Goal: Communication & Community: Answer question/provide support

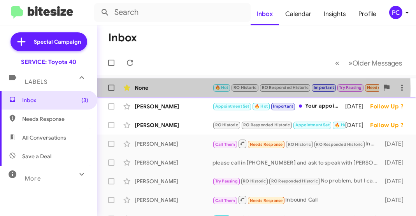
click at [190, 89] on div "None" at bounding box center [174, 88] width 78 height 8
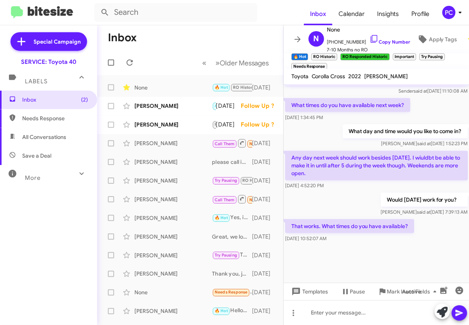
scroll to position [521, 0]
click at [156, 105] on div "[PERSON_NAME]" at bounding box center [174, 106] width 78 height 8
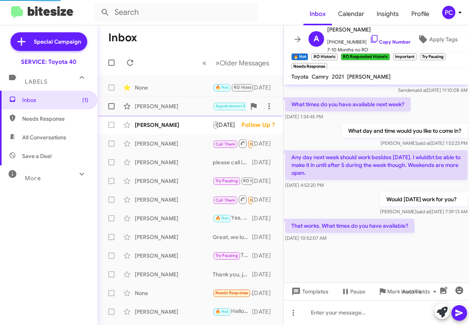
scroll to position [724, 0]
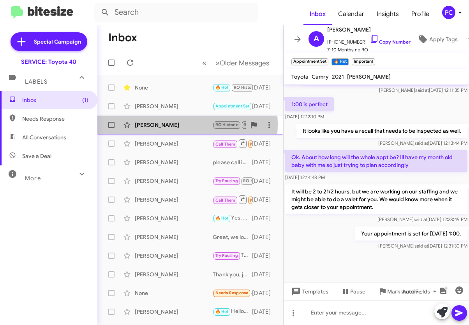
click at [174, 125] on div "[PERSON_NAME]" at bounding box center [174, 125] width 78 height 8
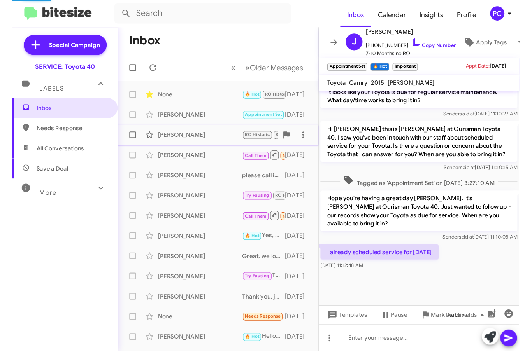
scroll to position [462, 0]
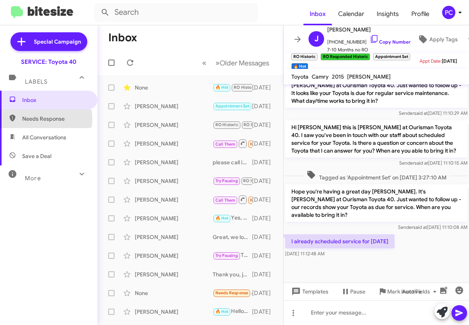
click at [27, 119] on span "Needs Response" at bounding box center [55, 119] width 66 height 8
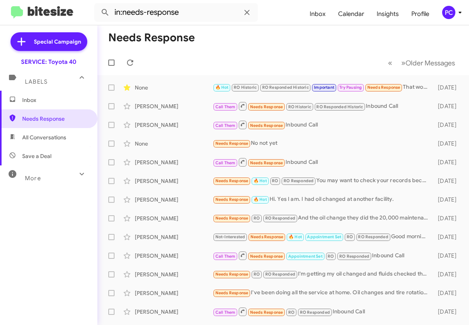
click at [30, 141] on span "All Conversations" at bounding box center [48, 137] width 97 height 19
type input "in:all-conversations"
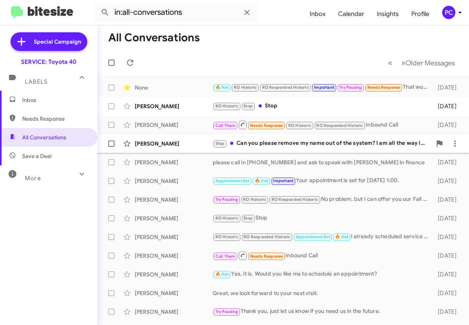
click at [188, 143] on div "[PERSON_NAME]" at bounding box center [174, 144] width 78 height 8
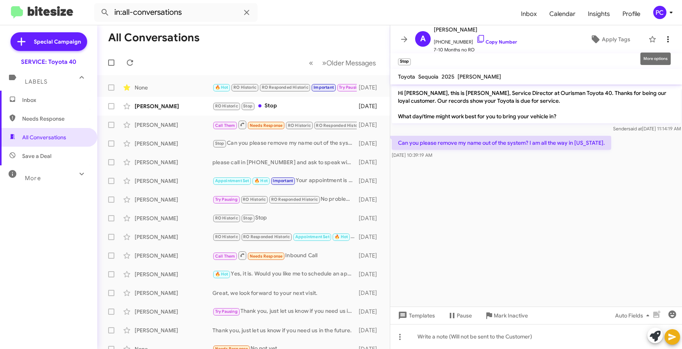
click at [416, 40] on icon at bounding box center [668, 39] width 9 height 9
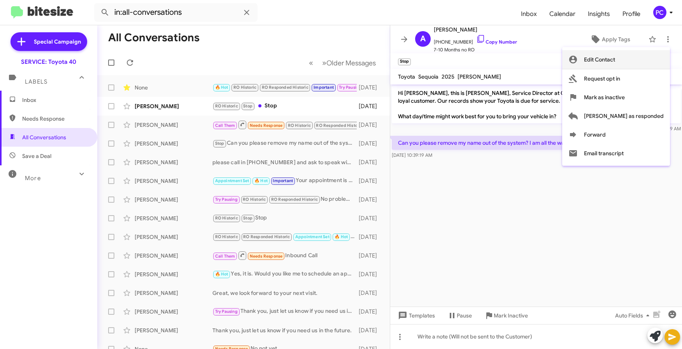
click at [416, 58] on span "Edit Contact" at bounding box center [599, 59] width 31 height 19
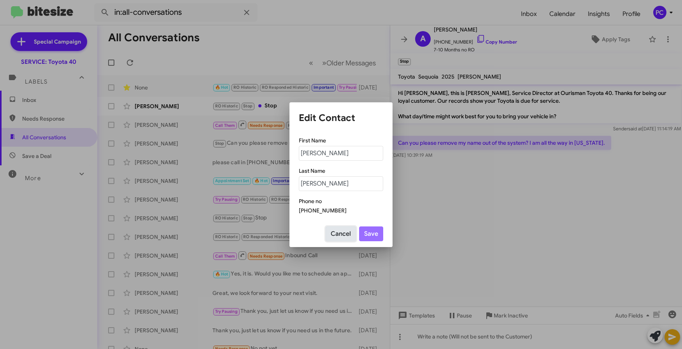
click at [346, 215] on button "Cancel" at bounding box center [341, 233] width 30 height 15
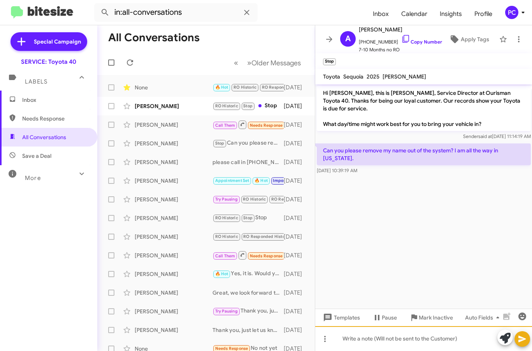
click at [345, 215] on div at bounding box center [423, 339] width 217 height 25
click at [416, 215] on icon at bounding box center [522, 339] width 9 height 9
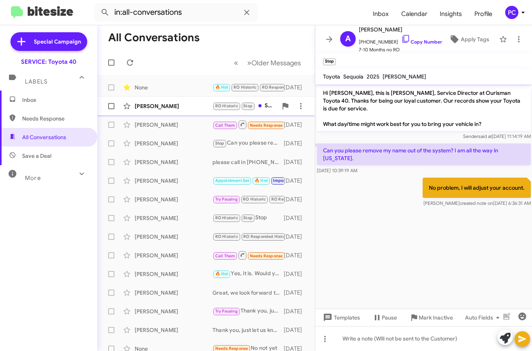
click at [187, 108] on div "[PERSON_NAME]" at bounding box center [174, 106] width 78 height 8
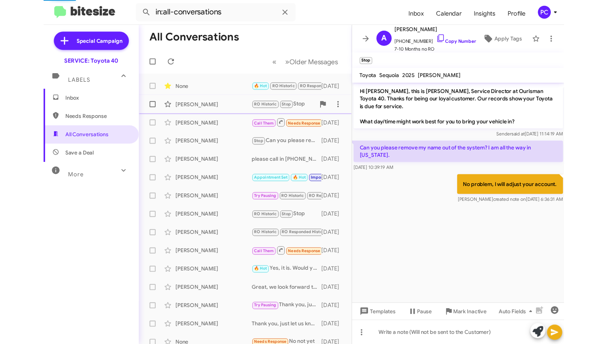
scroll to position [713, 0]
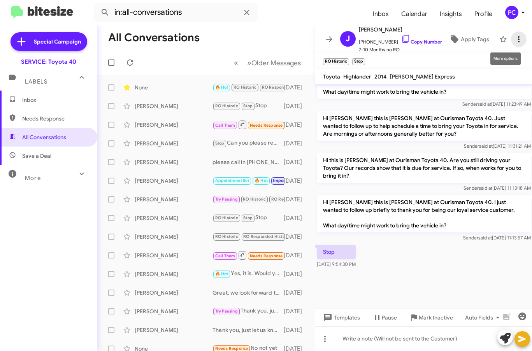
click at [416, 37] on icon at bounding box center [518, 39] width 9 height 9
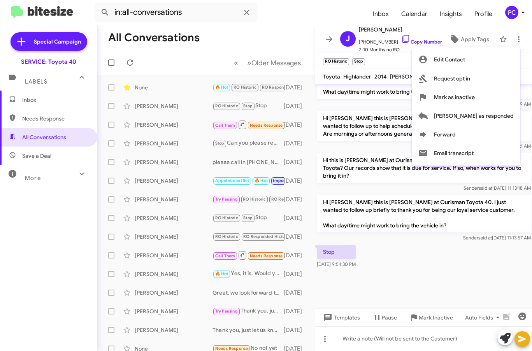
click at [416, 215] on div at bounding box center [266, 175] width 532 height 351
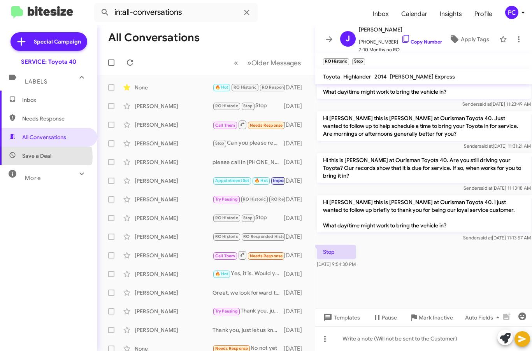
click at [43, 156] on span "Save a Deal" at bounding box center [36, 156] width 29 height 8
type input "in:not-interested"
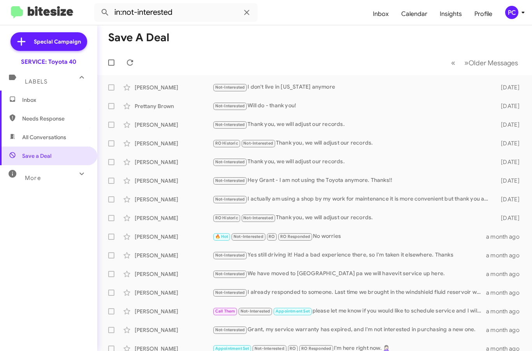
click at [32, 97] on span "Inbox" at bounding box center [55, 100] width 66 height 8
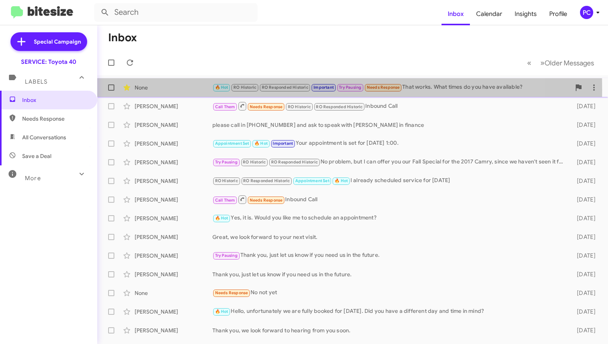
click at [178, 90] on div "None" at bounding box center [174, 88] width 78 height 8
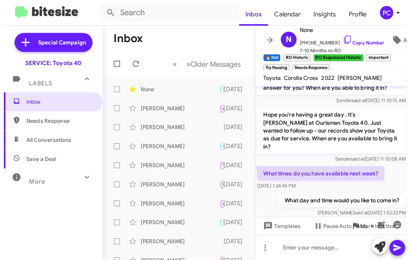
scroll to position [541, 0]
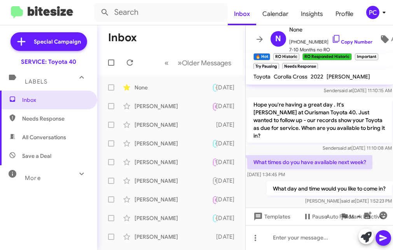
click at [81, 215] on div "Inbox Needs Response All Conversations Save a Deal More Important 🔥 Hot Appoint…" at bounding box center [48, 166] width 97 height 150
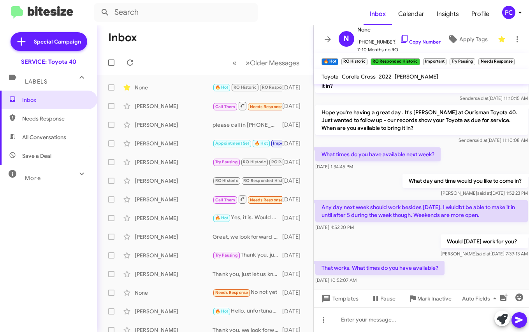
scroll to position [482, 0]
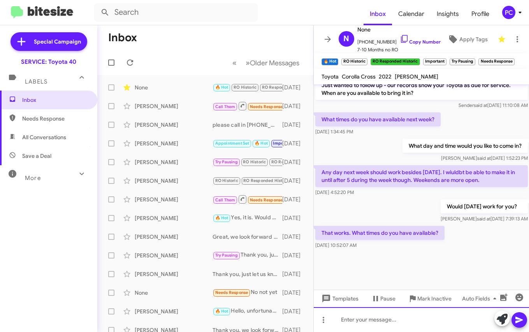
click at [340, 215] on div at bounding box center [422, 319] width 216 height 25
click at [416, 215] on div "We have 8:40 or 9:00 [DATE] 9/" at bounding box center [422, 319] width 216 height 25
click at [416, 215] on icon at bounding box center [518, 320] width 7 height 7
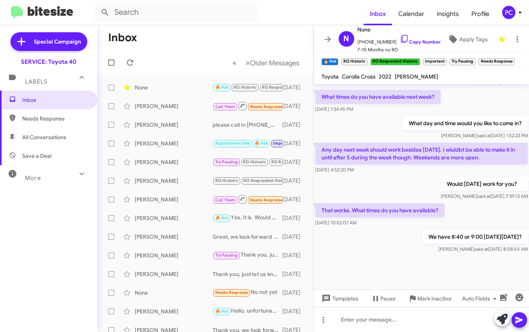
scroll to position [807, 0]
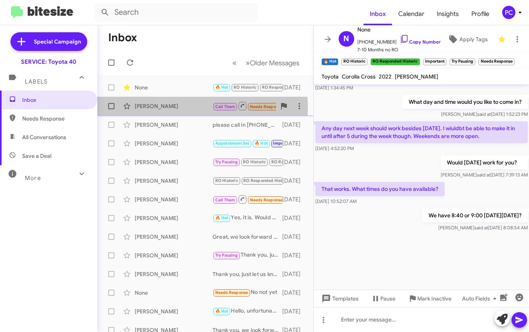
click at [182, 108] on div "[PERSON_NAME]" at bounding box center [174, 106] width 78 height 8
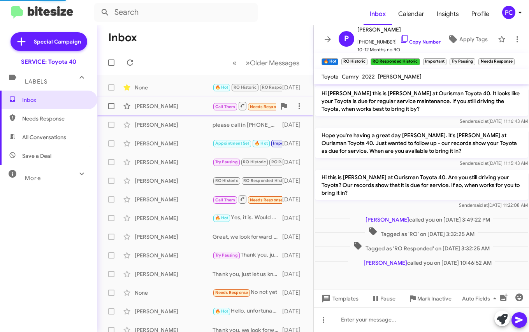
scroll to position [183, 0]
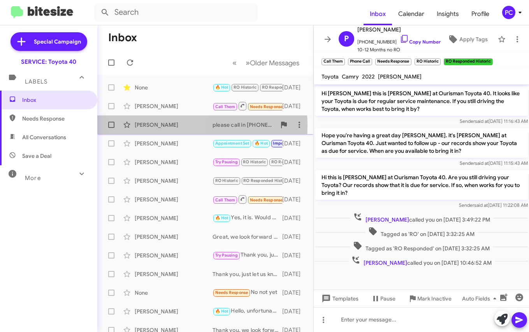
click at [158, 126] on div "[PERSON_NAME]" at bounding box center [174, 125] width 78 height 8
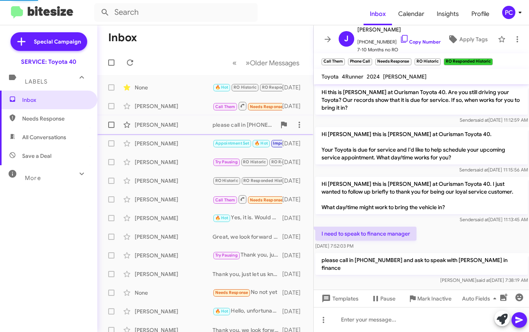
scroll to position [43, 0]
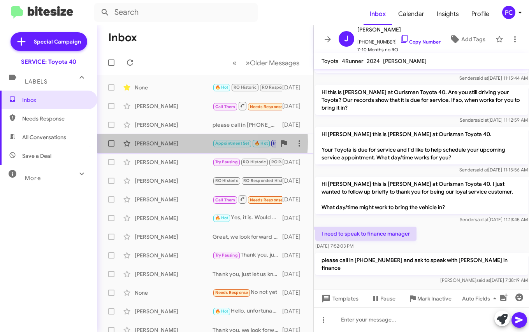
click at [184, 142] on div "[PERSON_NAME]" at bounding box center [174, 144] width 78 height 8
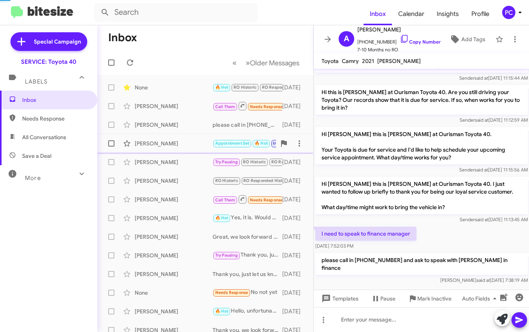
scroll to position [539, 0]
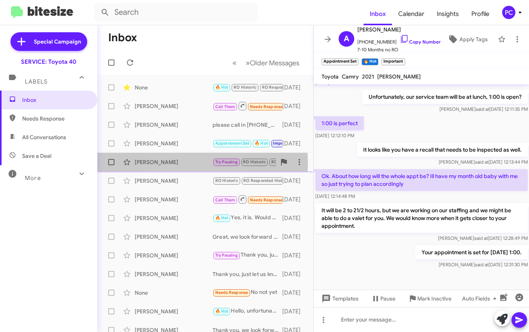
click at [177, 164] on div "[PERSON_NAME]" at bounding box center [174, 162] width 78 height 8
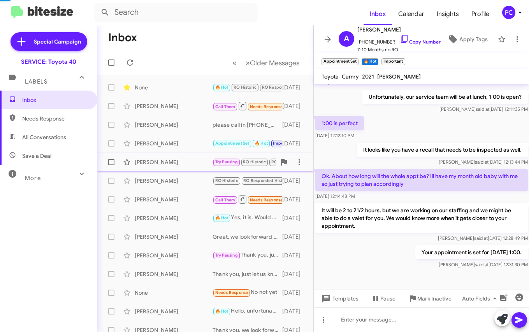
scroll to position [433, 0]
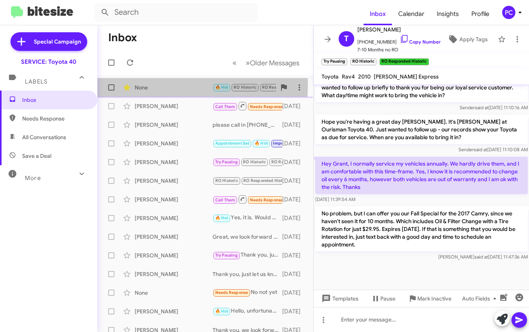
click at [143, 85] on div "None" at bounding box center [174, 88] width 78 height 8
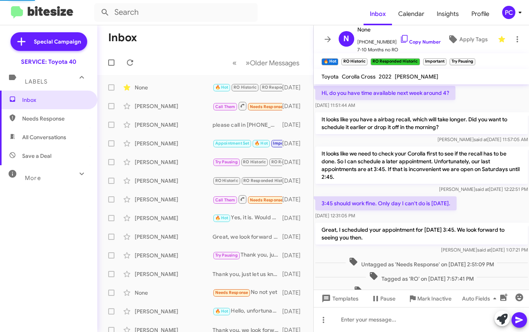
scroll to position [39, 0]
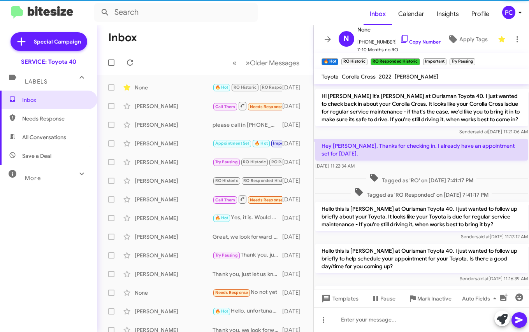
click at [40, 118] on span "Needs Response" at bounding box center [55, 119] width 66 height 8
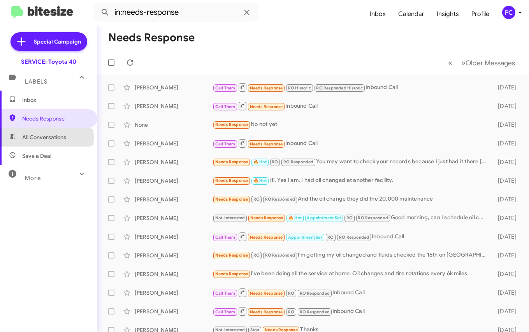
click at [46, 138] on span "All Conversations" at bounding box center [44, 137] width 44 height 8
type input "in:all-conversations"
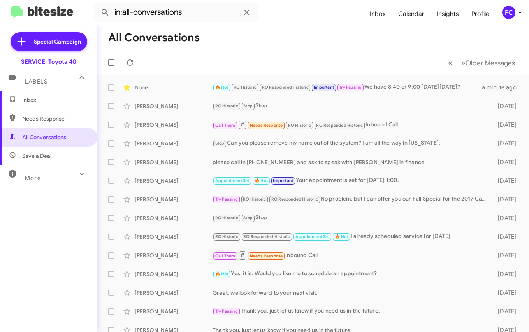
click at [38, 99] on span "Inbox" at bounding box center [55, 100] width 66 height 8
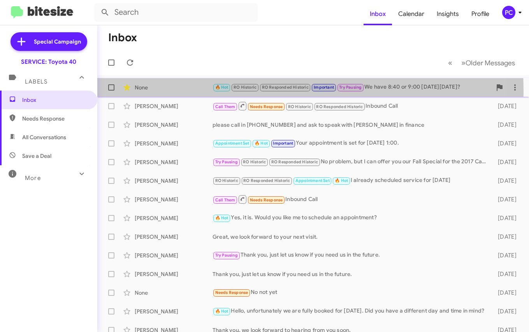
click at [169, 92] on div "None 🔥 Hot RO Historic RO Responded Historic Important Try Pausing We have 8:40…" at bounding box center [313, 88] width 419 height 16
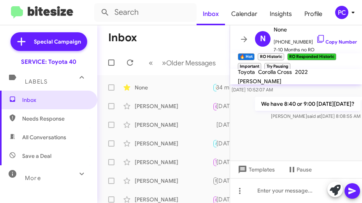
scroll to position [806, 0]
click at [129, 61] on icon at bounding box center [129, 62] width 9 height 9
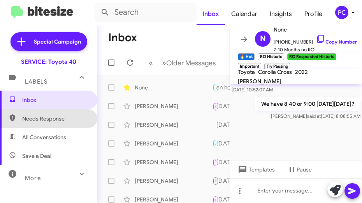
click at [60, 113] on span "Needs Response" at bounding box center [48, 118] width 97 height 19
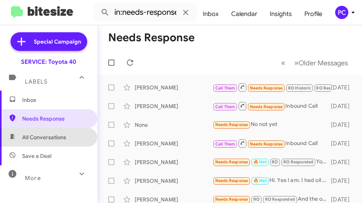
click at [54, 136] on span "All Conversations" at bounding box center [44, 137] width 44 height 8
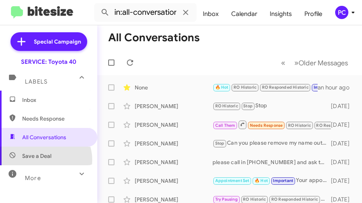
click at [45, 160] on span "Save a Deal" at bounding box center [48, 156] width 97 height 19
type input "in:not-interested"
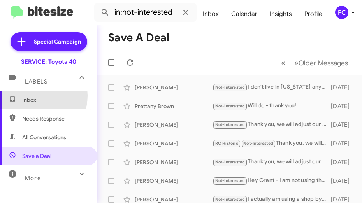
click at [35, 96] on span "Inbox" at bounding box center [48, 100] width 97 height 19
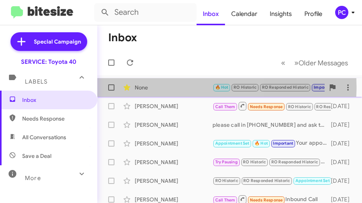
click at [162, 87] on div "None" at bounding box center [174, 88] width 78 height 8
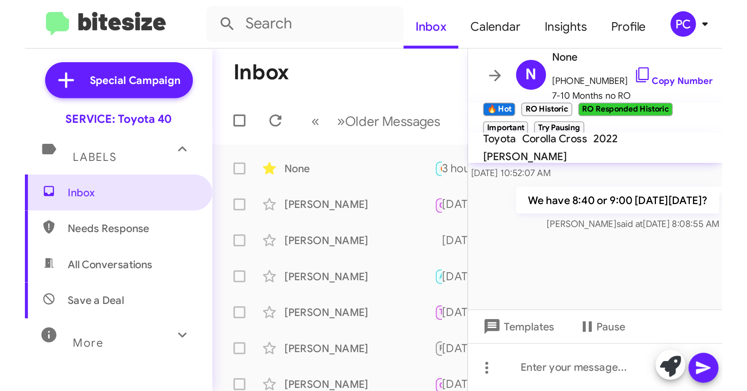
scroll to position [337, 0]
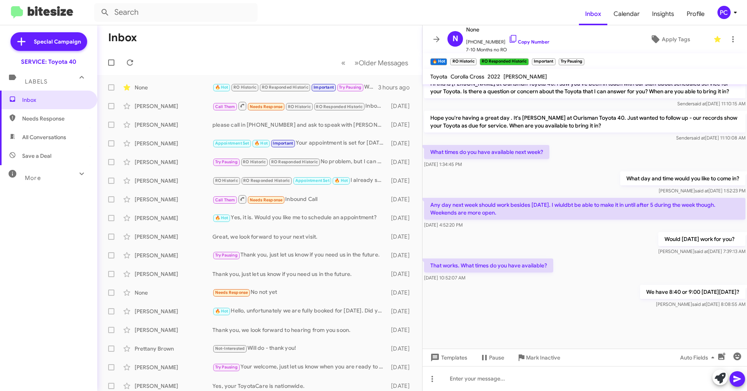
click at [60, 117] on span "Needs Response" at bounding box center [55, 119] width 66 height 8
type input "in:needs-response"
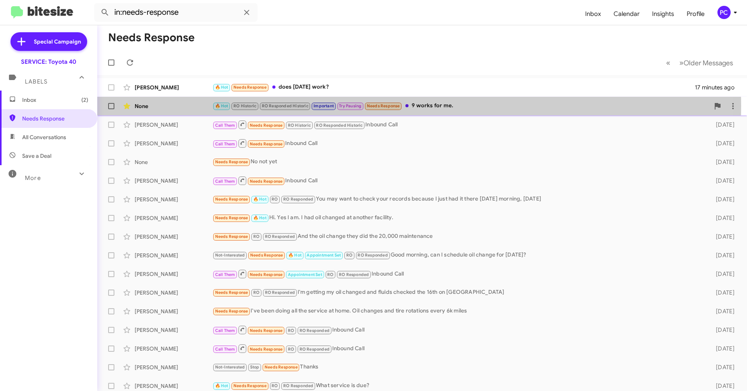
click at [193, 106] on div "None" at bounding box center [174, 106] width 78 height 8
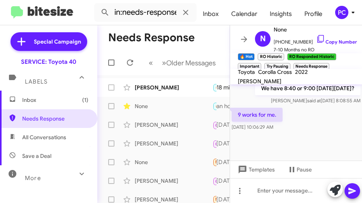
scroll to position [773, 0]
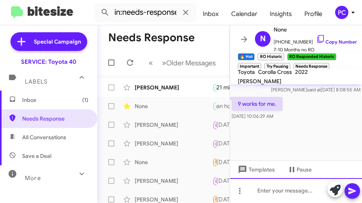
click at [251, 194] on div at bounding box center [296, 190] width 132 height 25
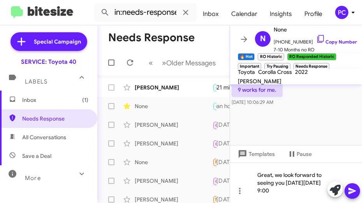
click at [351, 190] on icon at bounding box center [351, 191] width 7 height 7
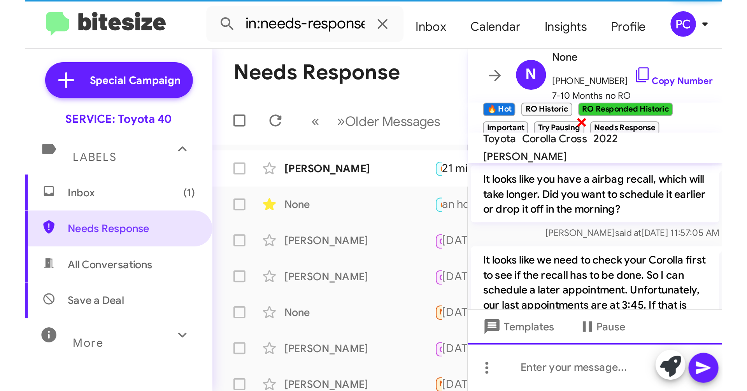
scroll to position [39, 0]
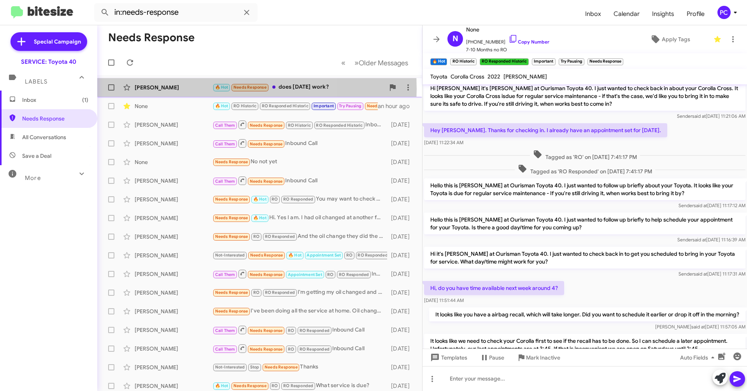
click at [179, 89] on div "[PERSON_NAME]" at bounding box center [174, 88] width 78 height 8
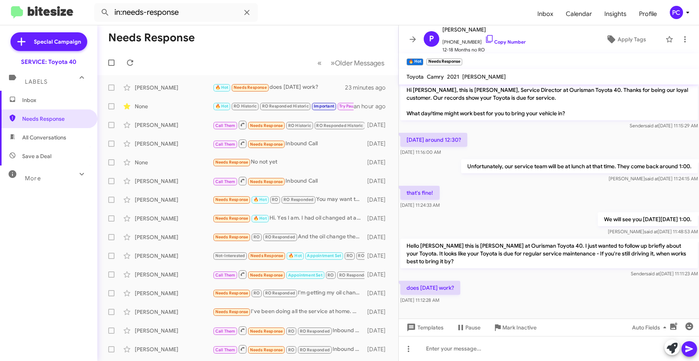
scroll to position [4, 0]
click at [416, 215] on div at bounding box center [548, 348] width 300 height 25
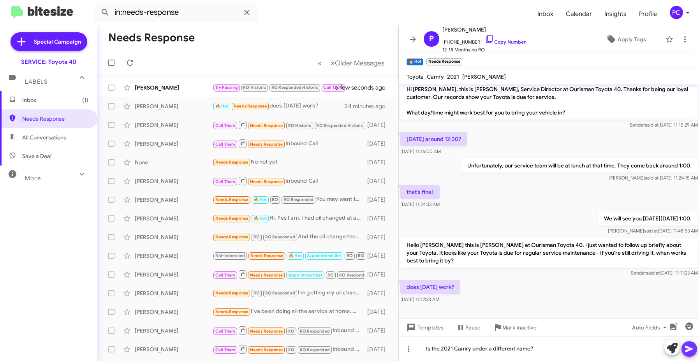
click at [416, 215] on icon at bounding box center [688, 348] width 9 height 9
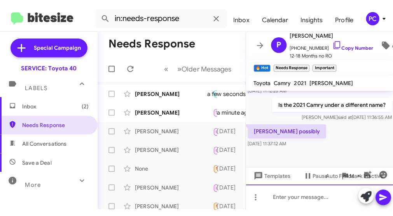
scroll to position [252, 0]
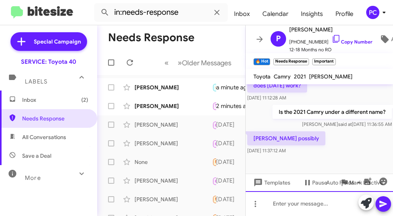
click at [265, 208] on div at bounding box center [320, 203] width 148 height 25
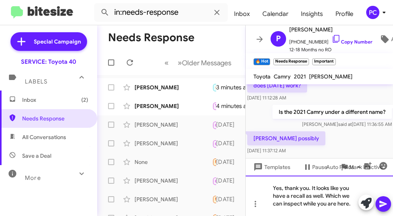
scroll to position [213, 0]
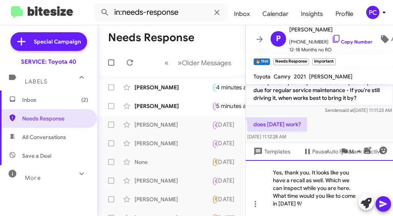
click at [316, 204] on div "Yes, thank you. It looks like you have a recall as well. Which we can inspect w…" at bounding box center [320, 188] width 148 height 56
click at [384, 206] on icon at bounding box center [383, 204] width 7 height 7
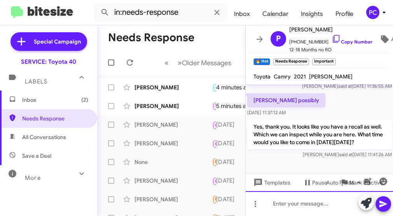
scroll to position [304, 0]
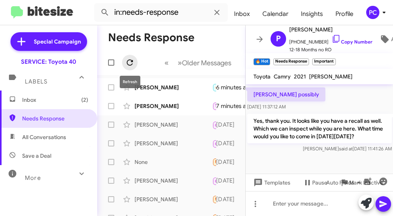
click at [129, 62] on icon at bounding box center [129, 62] width 9 height 9
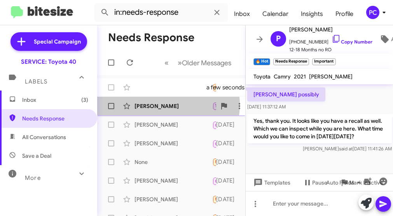
click at [160, 105] on div "[PERSON_NAME]" at bounding box center [174, 106] width 78 height 8
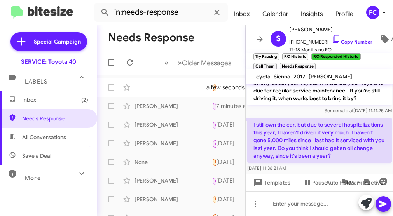
scroll to position [977, 0]
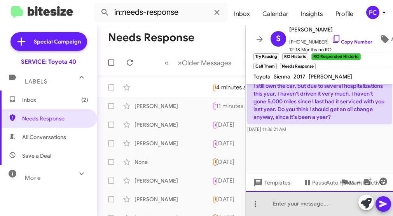
click at [276, 205] on div at bounding box center [320, 203] width 148 height 25
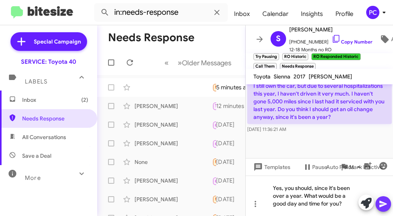
click at [386, 202] on icon at bounding box center [383, 204] width 9 height 9
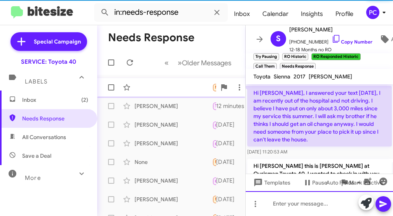
scroll to position [39, 0]
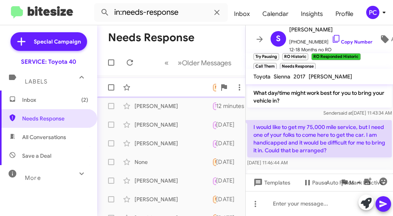
click at [147, 86] on div "Needs Response 5 minutes ago" at bounding box center [172, 88] width 136 height 16
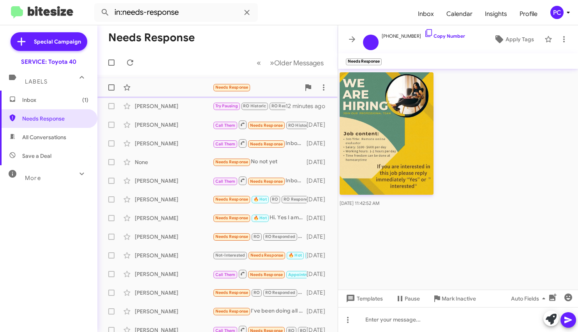
click at [154, 87] on div "Needs Response 5 minutes ago" at bounding box center [218, 88] width 228 height 16
click at [45, 102] on span "Inbox (1)" at bounding box center [55, 100] width 66 height 8
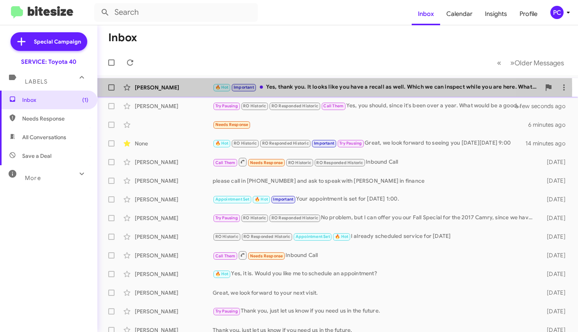
click at [197, 90] on div "[PERSON_NAME]" at bounding box center [174, 88] width 78 height 8
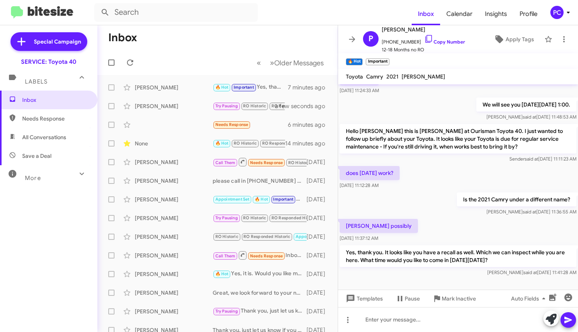
scroll to position [133, 0]
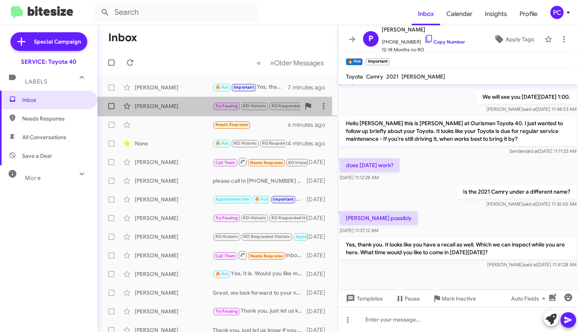
click at [163, 103] on div "[PERSON_NAME]" at bounding box center [174, 106] width 78 height 8
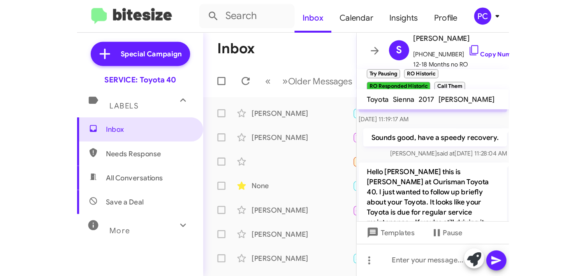
scroll to position [1767, 0]
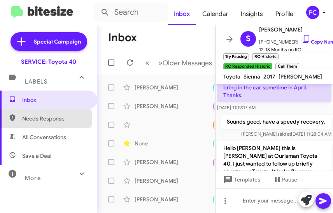
click at [46, 118] on span "Needs Response" at bounding box center [55, 119] width 66 height 8
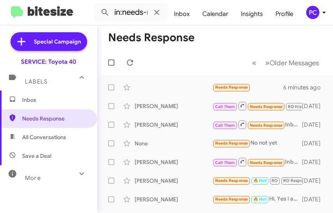
click at [46, 135] on span "All Conversations" at bounding box center [44, 137] width 44 height 8
type input "in:all-conversations"
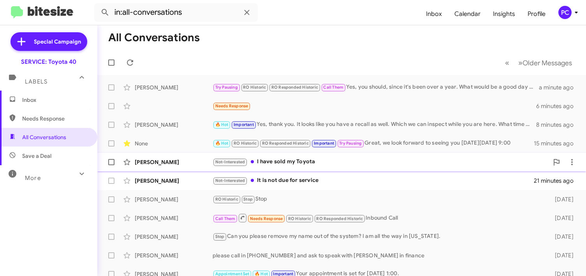
click at [197, 161] on div "[PERSON_NAME]" at bounding box center [174, 162] width 78 height 8
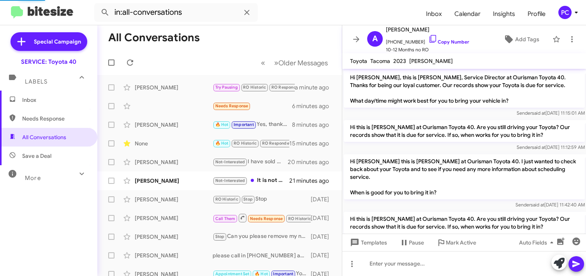
scroll to position [203, 0]
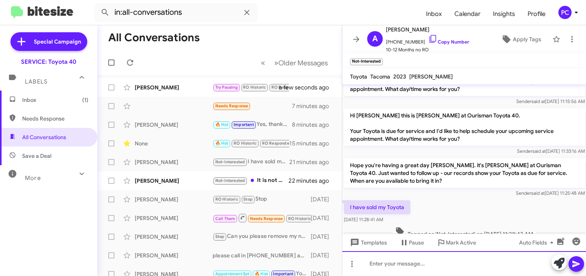
click at [366, 215] on div at bounding box center [464, 263] width 244 height 25
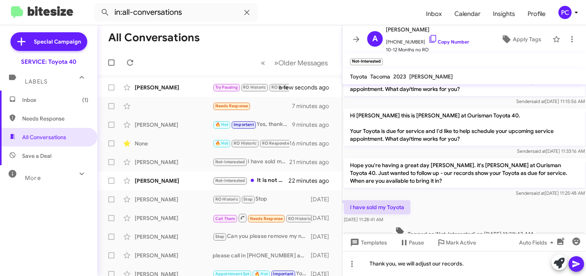
click at [416, 215] on icon at bounding box center [575, 264] width 9 height 9
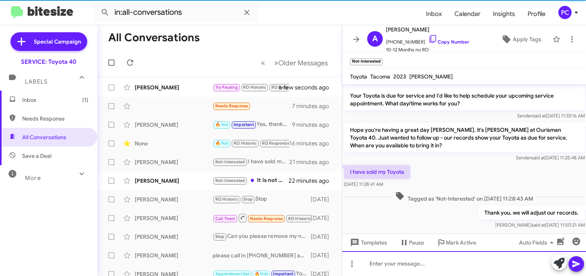
scroll to position [247, 0]
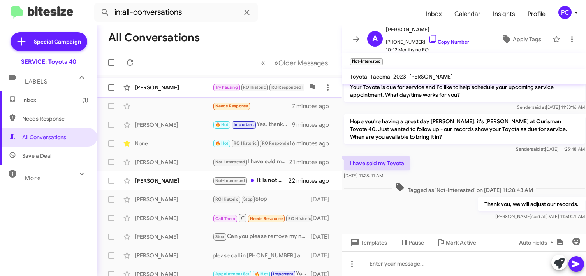
click at [165, 84] on div "[PERSON_NAME]" at bounding box center [174, 88] width 78 height 8
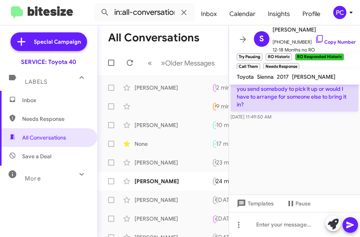
scroll to position [1812, 0]
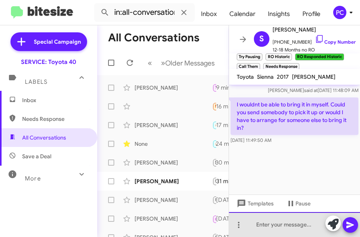
click at [258, 215] on div at bounding box center [294, 224] width 131 height 25
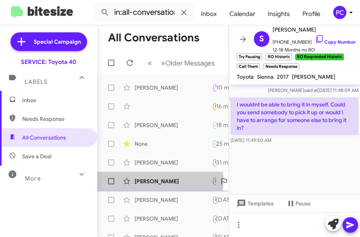
click at [156, 185] on div "[PERSON_NAME]" at bounding box center [174, 181] width 78 height 8
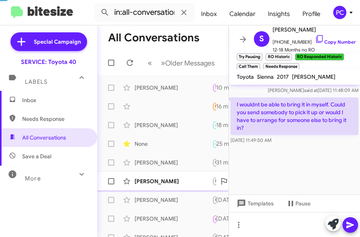
scroll to position [505, 0]
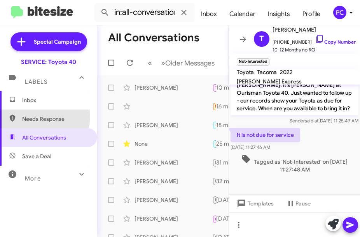
click at [44, 116] on span "Needs Response" at bounding box center [55, 119] width 66 height 8
type input "in:needs-response"
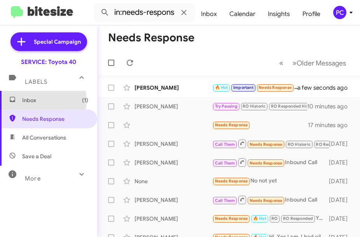
click at [38, 100] on span "Inbox (1)" at bounding box center [55, 100] width 66 height 8
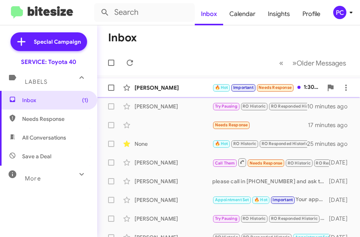
click at [158, 85] on div "[PERSON_NAME]" at bounding box center [174, 88] width 78 height 8
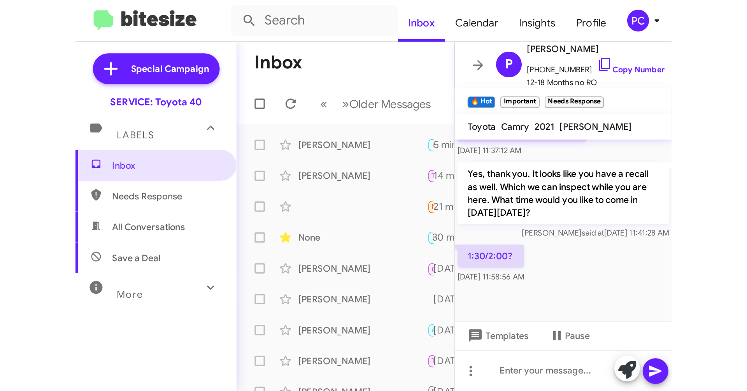
scroll to position [87, 0]
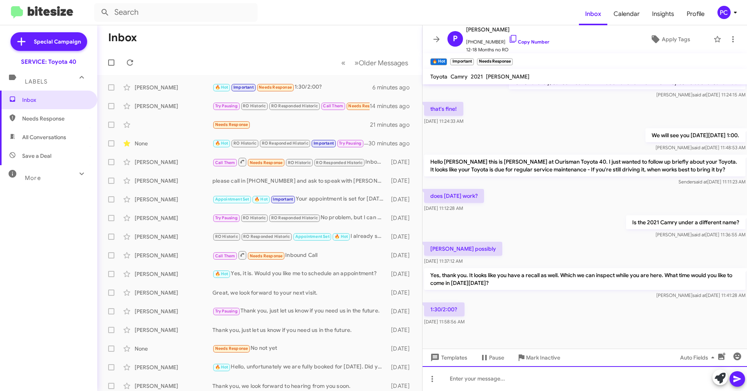
click at [416, 215] on div at bounding box center [585, 379] width 325 height 25
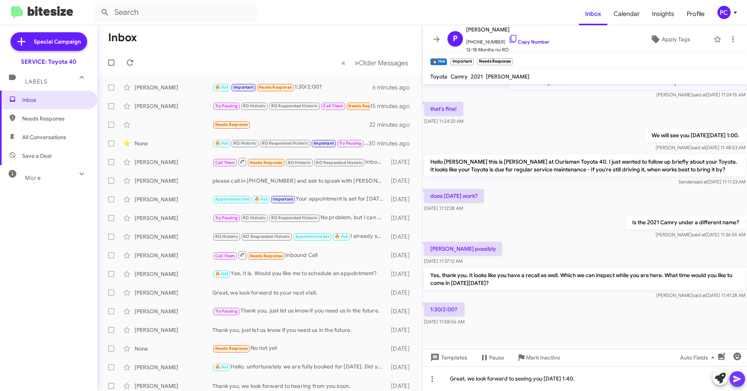
click at [416, 215] on icon at bounding box center [737, 379] width 7 height 7
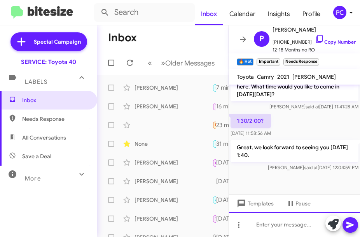
scroll to position [363, 0]
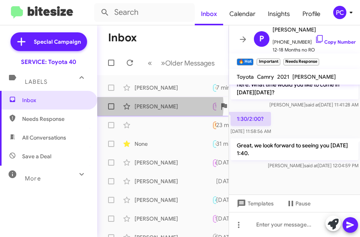
click at [153, 110] on div "[PERSON_NAME]" at bounding box center [174, 106] width 78 height 8
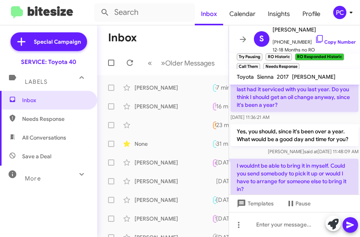
scroll to position [1851, 0]
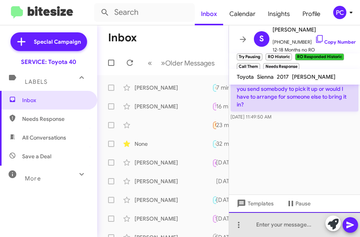
click at [254, 215] on div at bounding box center [294, 224] width 131 height 25
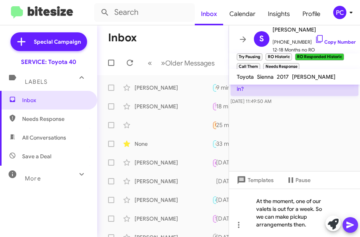
click at [351, 215] on icon at bounding box center [350, 224] width 9 height 9
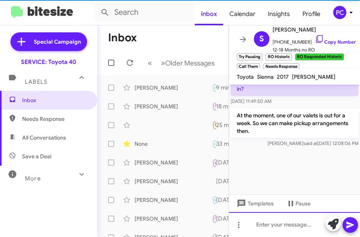
scroll to position [0, 0]
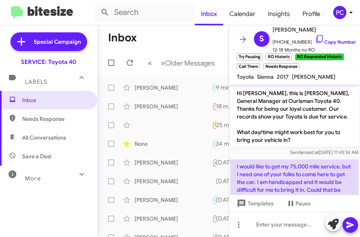
click at [60, 116] on span "Needs Response" at bounding box center [55, 119] width 66 height 8
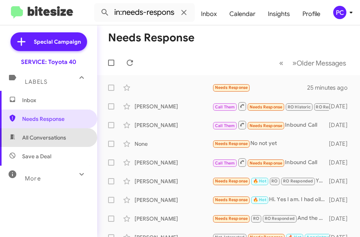
click at [49, 135] on span "All Conversations" at bounding box center [44, 137] width 44 height 8
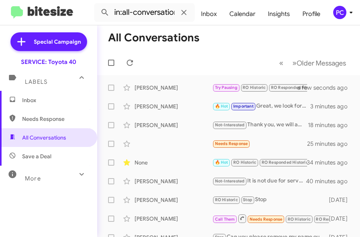
click at [44, 159] on span "Save a Deal" at bounding box center [36, 156] width 29 height 8
type input "in:not-interested"
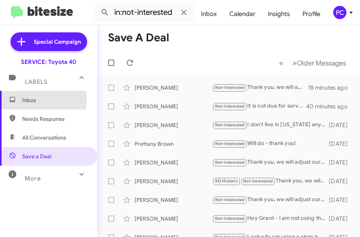
click at [33, 99] on span "Inbox" at bounding box center [55, 100] width 66 height 8
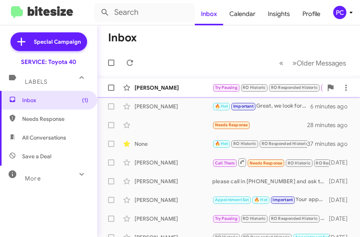
click at [174, 86] on div "[PERSON_NAME]" at bounding box center [174, 88] width 78 height 8
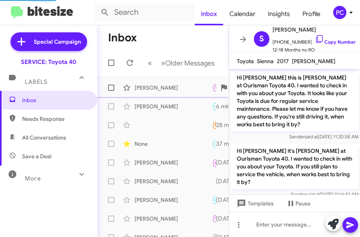
scroll to position [964, 0]
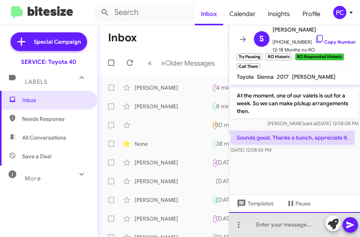
click at [251, 215] on div at bounding box center [294, 224] width 131 height 25
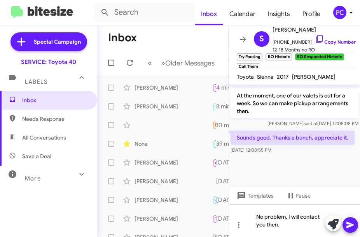
click at [348, 215] on icon at bounding box center [350, 224] width 7 height 7
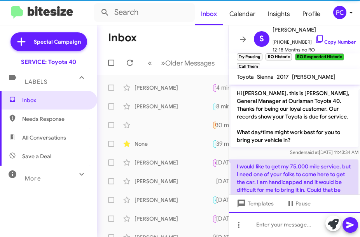
scroll to position [39, 0]
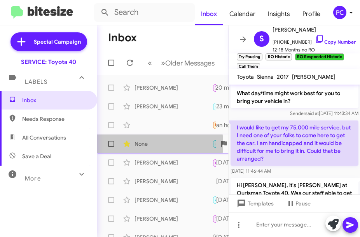
click at [137, 147] on div "None" at bounding box center [174, 144] width 78 height 8
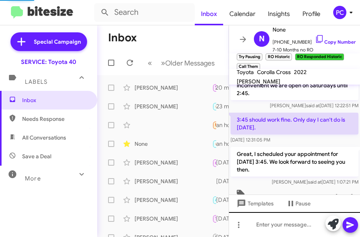
scroll to position [757, 0]
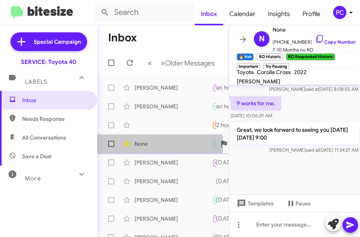
click at [142, 147] on div "None" at bounding box center [174, 144] width 78 height 8
click at [154, 147] on div "None" at bounding box center [174, 144] width 78 height 8
